Goal: Use online tool/utility: Utilize a website feature to perform a specific function

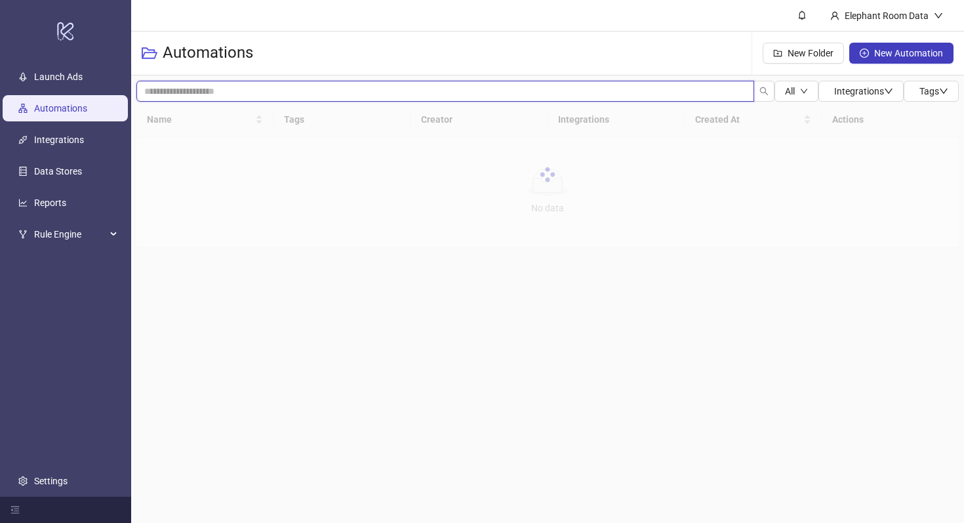
click at [249, 86] on input "search" at bounding box center [445, 91] width 618 height 21
type input "*****"
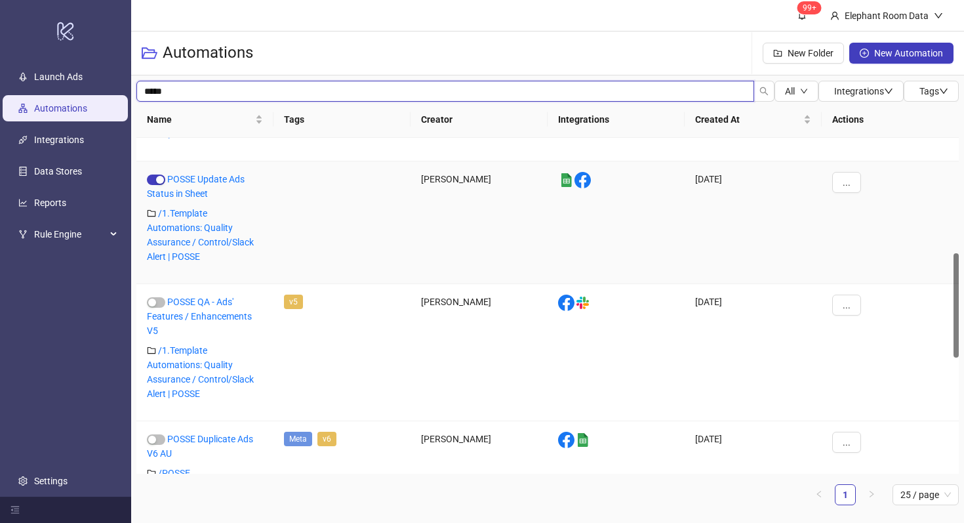
scroll to position [487, 0]
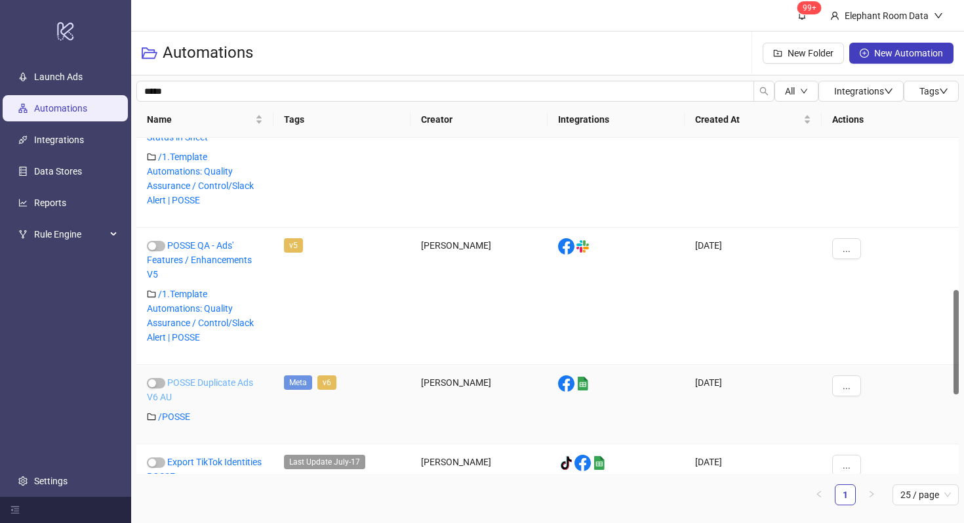
click at [234, 382] on link "POSSE Duplicate Ads V6 AU" at bounding box center [200, 389] width 106 height 25
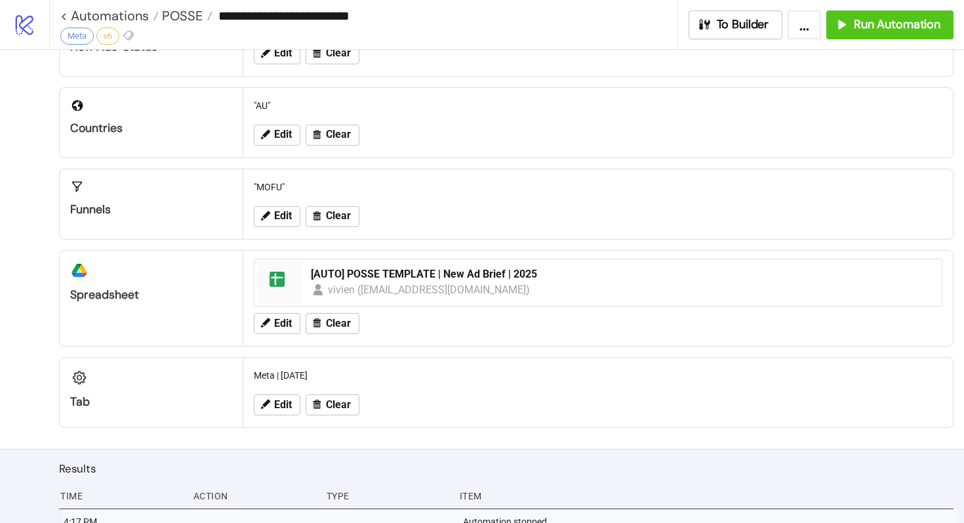
scroll to position [351, 0]
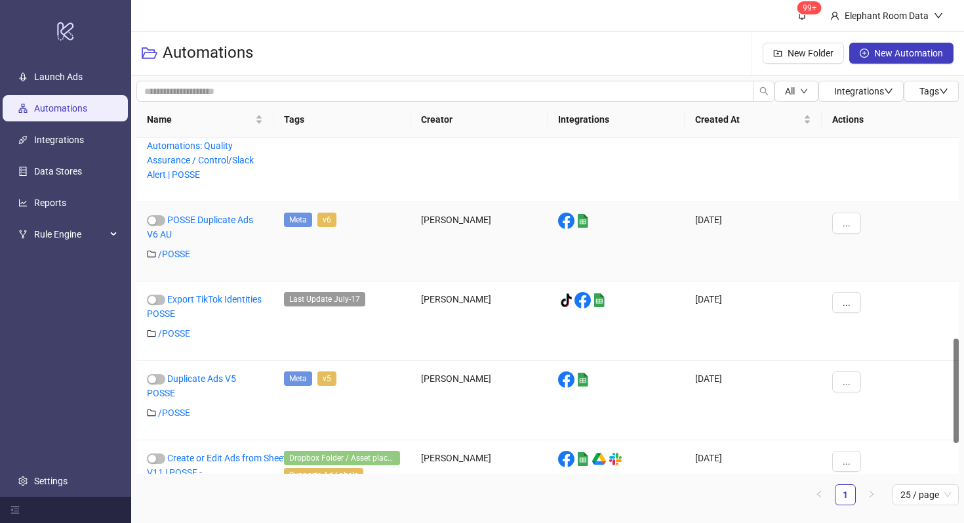
scroll to position [652, 0]
click at [224, 220] on link "POSSE Duplicate Ads V6 AU" at bounding box center [200, 225] width 106 height 25
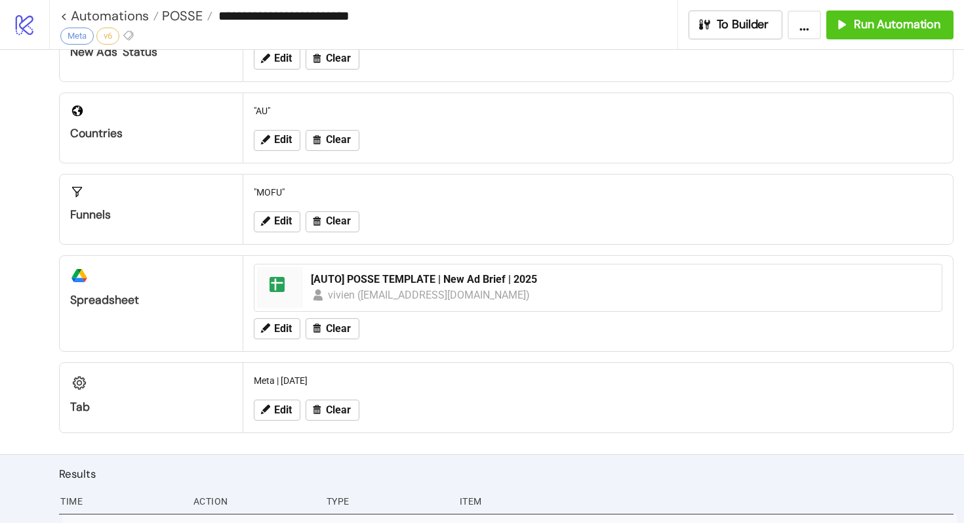
scroll to position [352, 0]
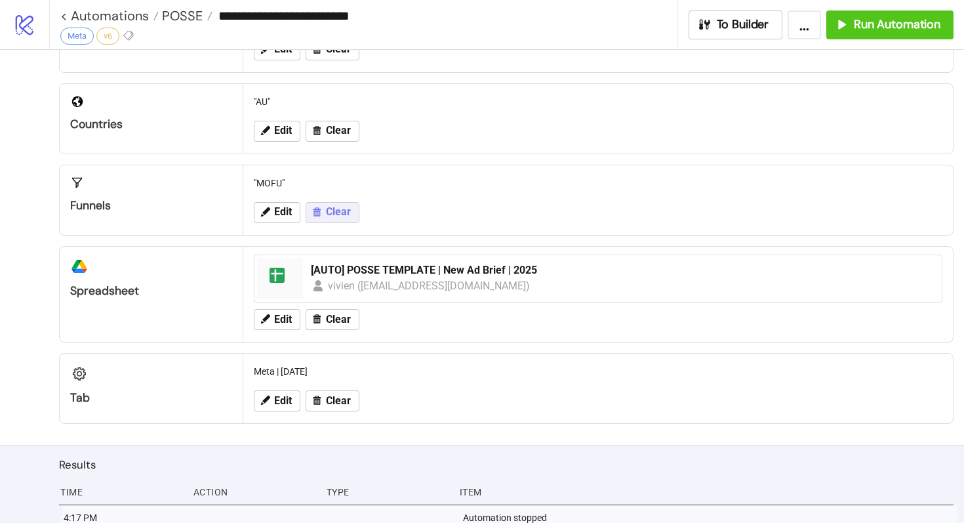
click at [331, 217] on span "Clear" at bounding box center [338, 212] width 25 height 12
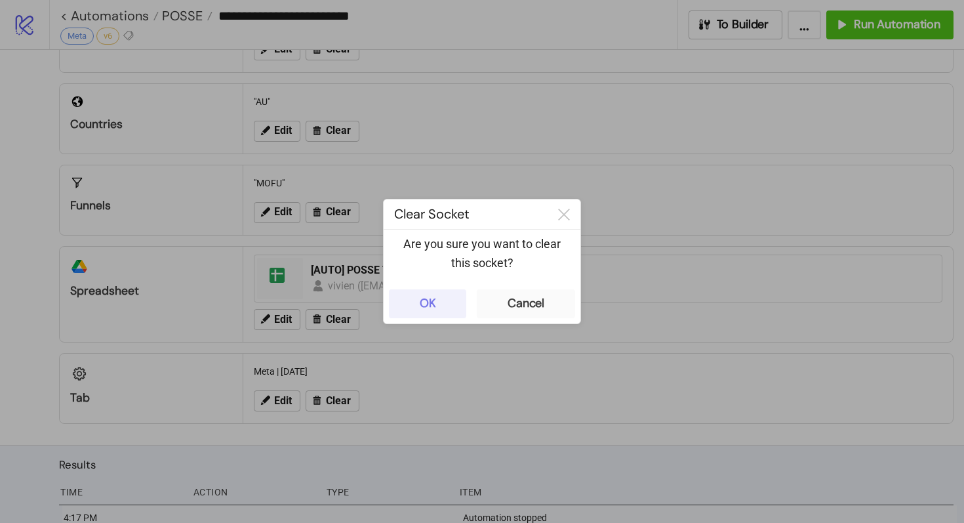
click at [444, 304] on button "OK" at bounding box center [427, 303] width 77 height 29
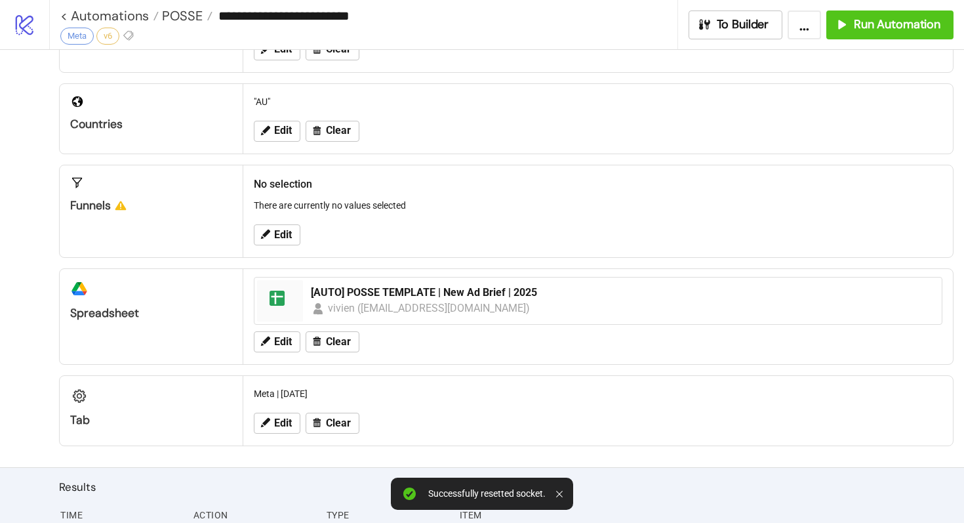
click at [279, 400] on div "Meta | [DATE]" at bounding box center [598, 393] width 699 height 25
click at [283, 423] on span "Edit" at bounding box center [283, 423] width 18 height 12
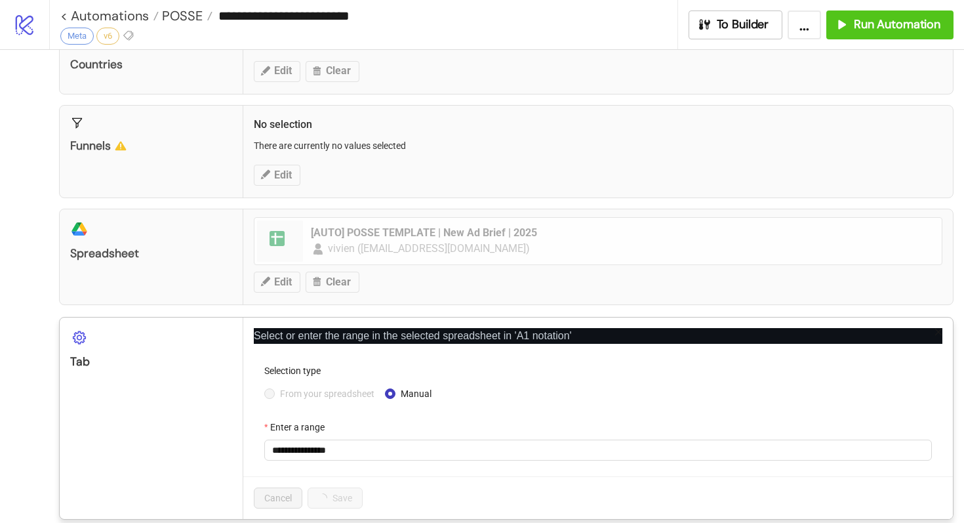
scroll to position [542, 0]
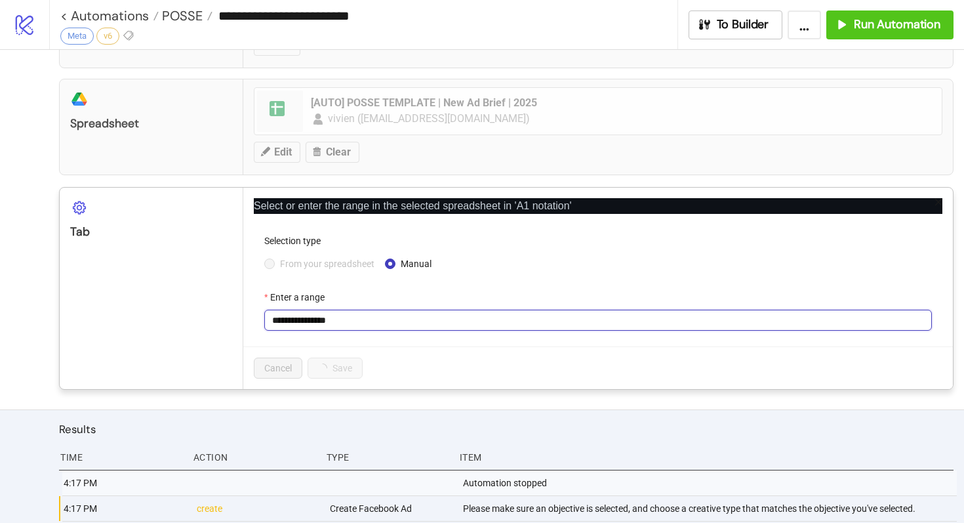
click at [367, 319] on input "**********" at bounding box center [598, 320] width 668 height 21
paste input "text"
type input "**********"
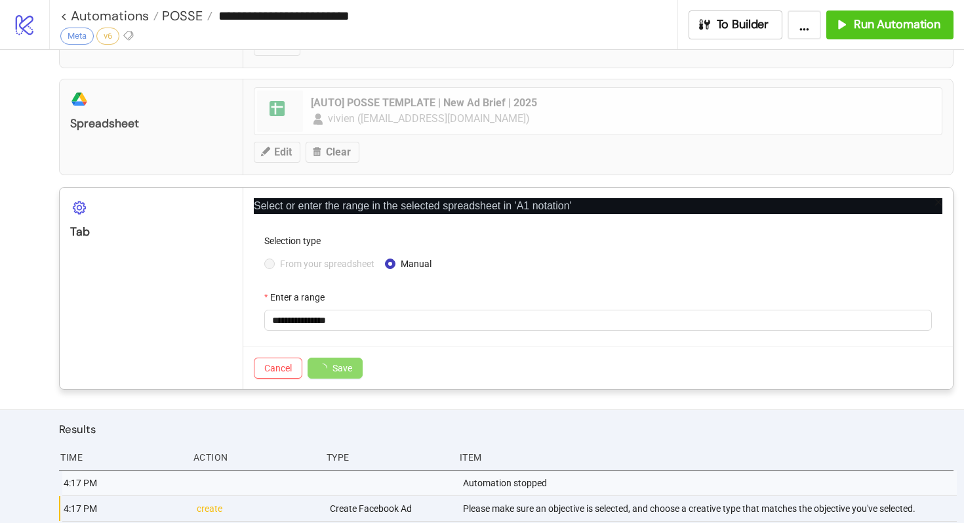
click at [507, 298] on div "Enter a range" at bounding box center [598, 300] width 668 height 20
click at [344, 374] on button "Save" at bounding box center [328, 368] width 41 height 21
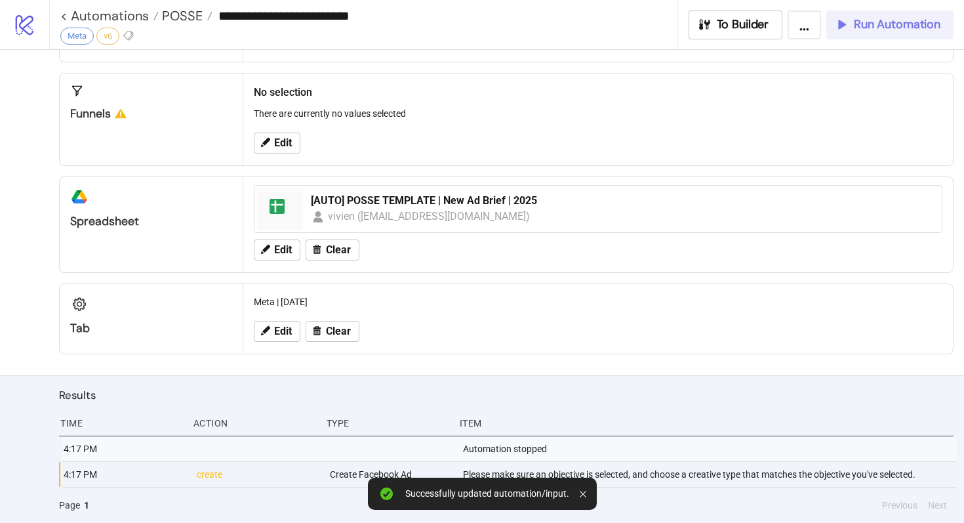
click at [888, 22] on span "Run Automation" at bounding box center [897, 24] width 87 height 15
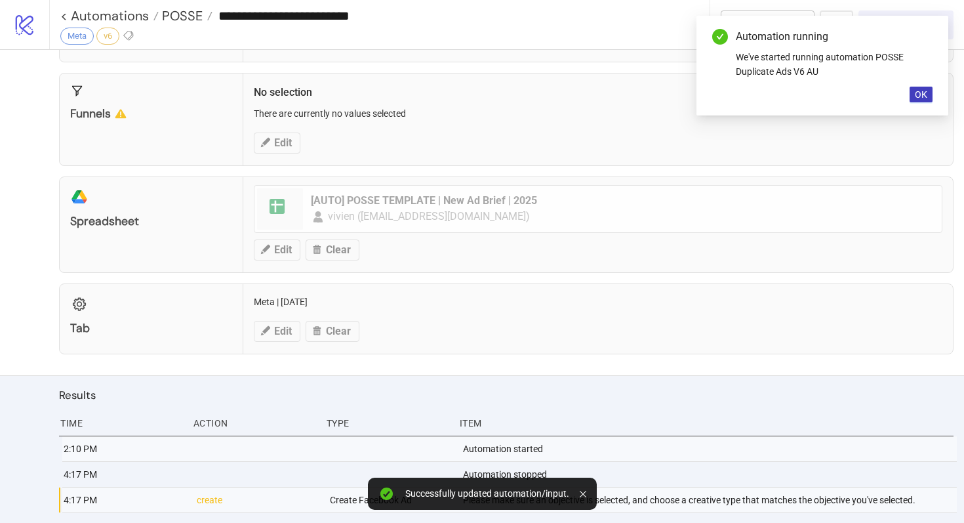
scroll to position [470, 0]
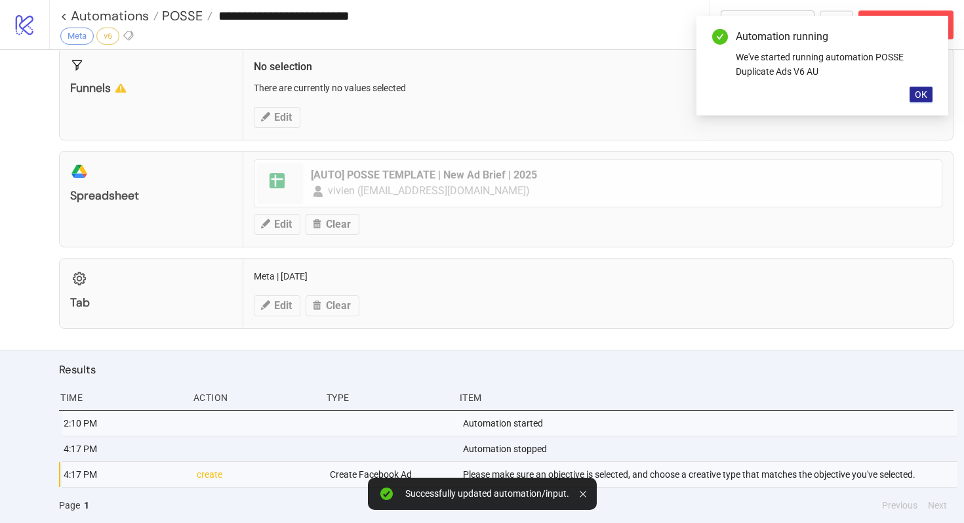
click at [922, 93] on span "OK" at bounding box center [921, 94] width 12 height 10
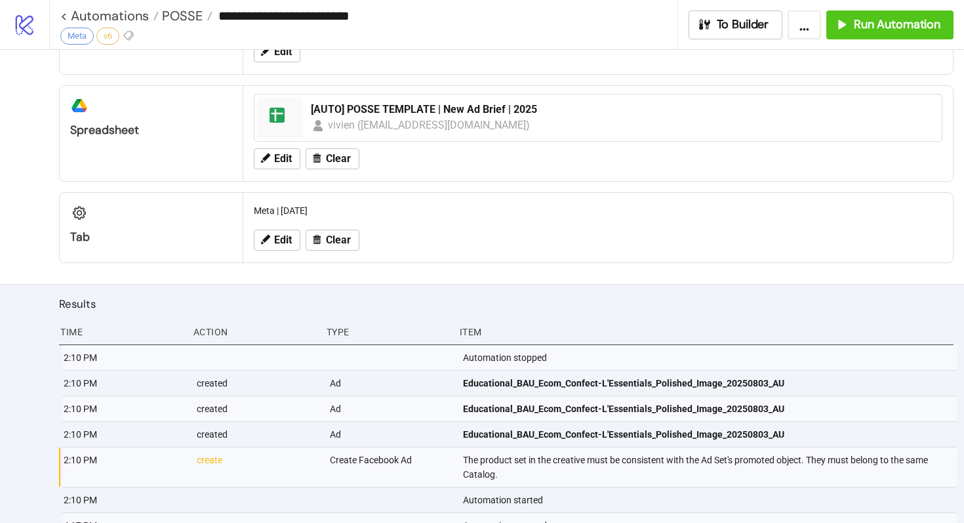
scroll to position [542, 0]
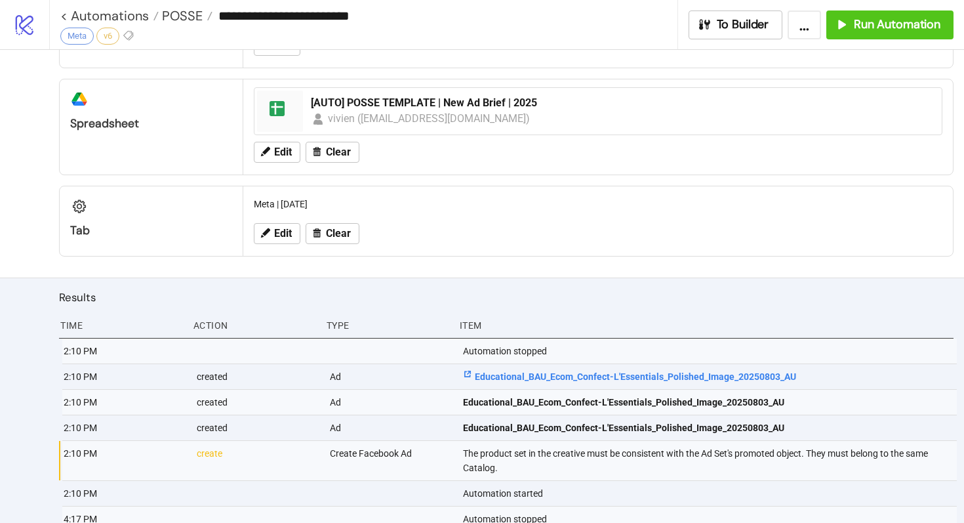
click at [590, 372] on span "Educational_BAU_Ecom_Confect-L'Essentials_Polished_Image_20250803_AU" at bounding box center [629, 376] width 333 height 14
